Goal: Information Seeking & Learning: Learn about a topic

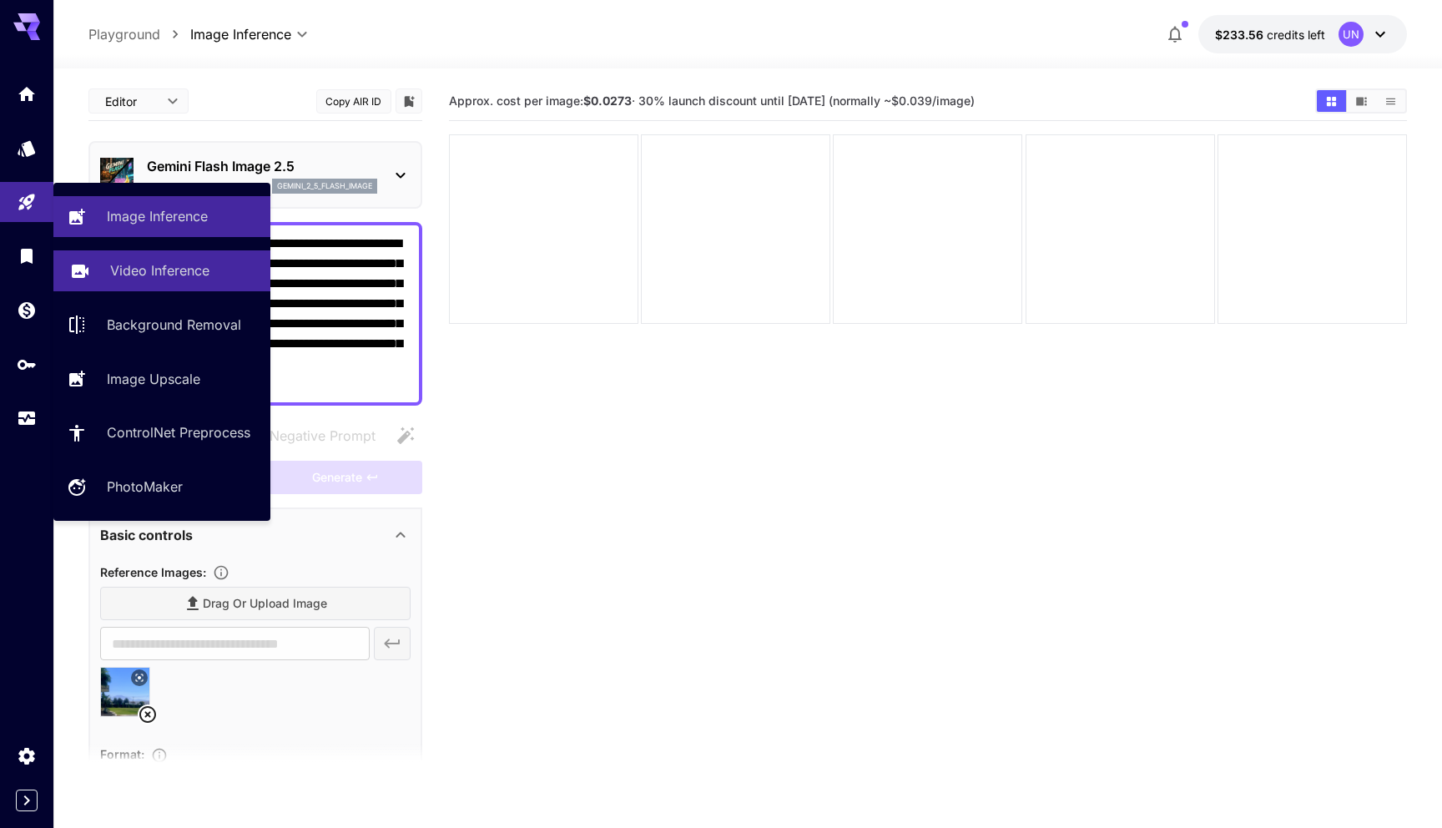
click at [172, 281] on link "Video Inference" at bounding box center [161, 270] width 217 height 41
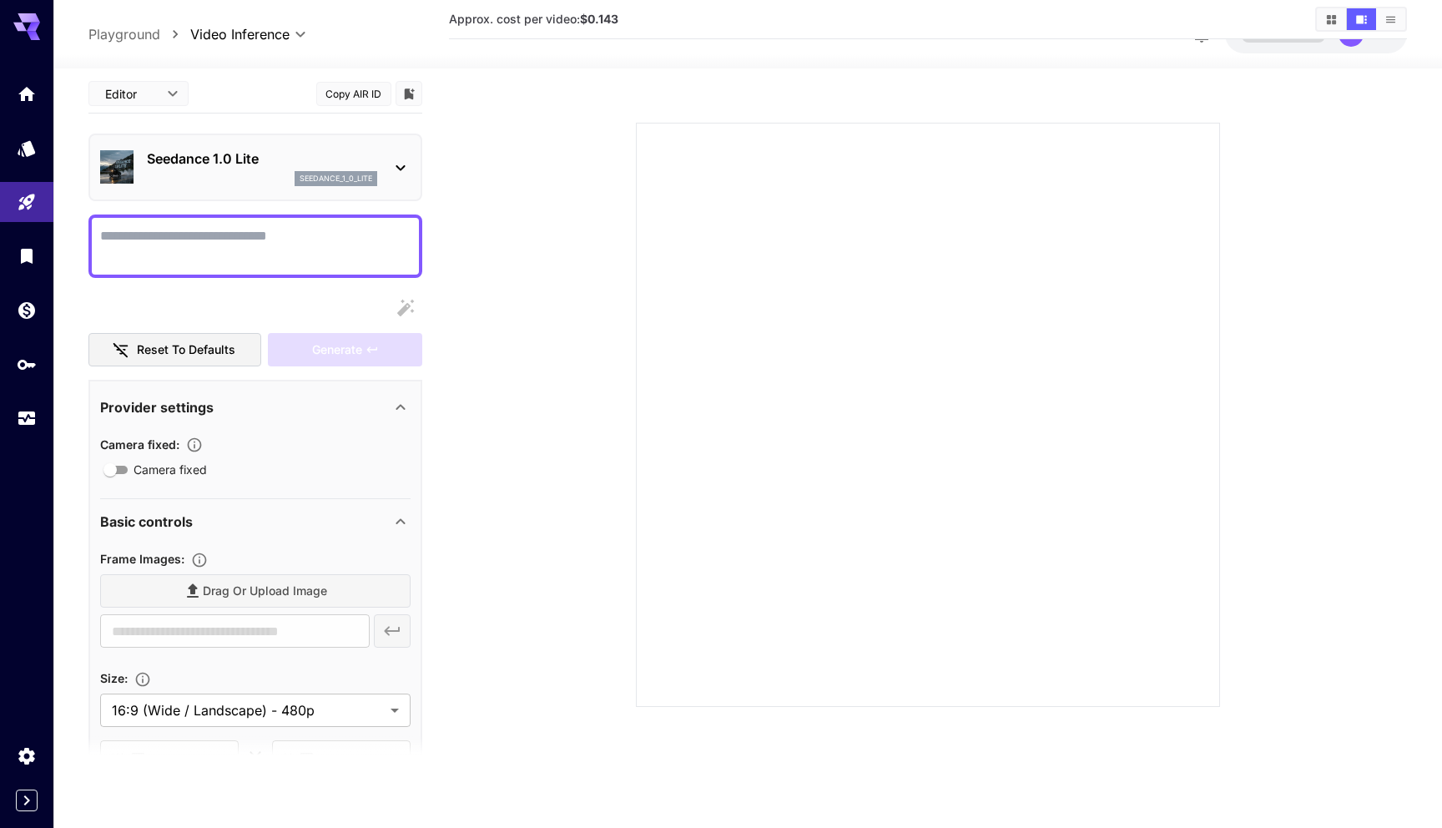
click at [334, 159] on p "Seedance 1.0 Lite" at bounding box center [262, 159] width 230 height 20
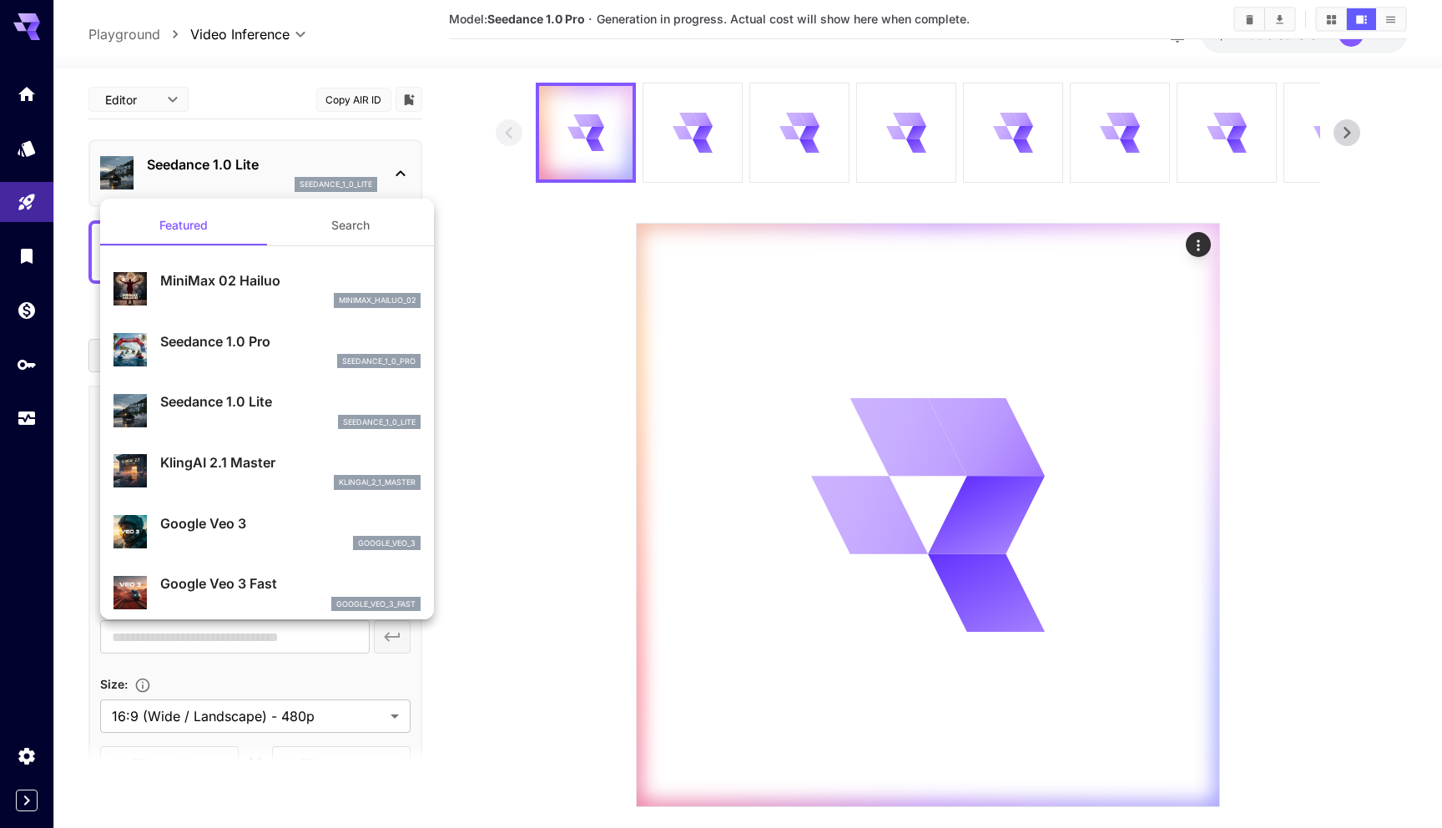
click at [244, 338] on p "Seedance 1.0 Pro" at bounding box center [290, 341] width 260 height 20
